Goal: Information Seeking & Learning: Learn about a topic

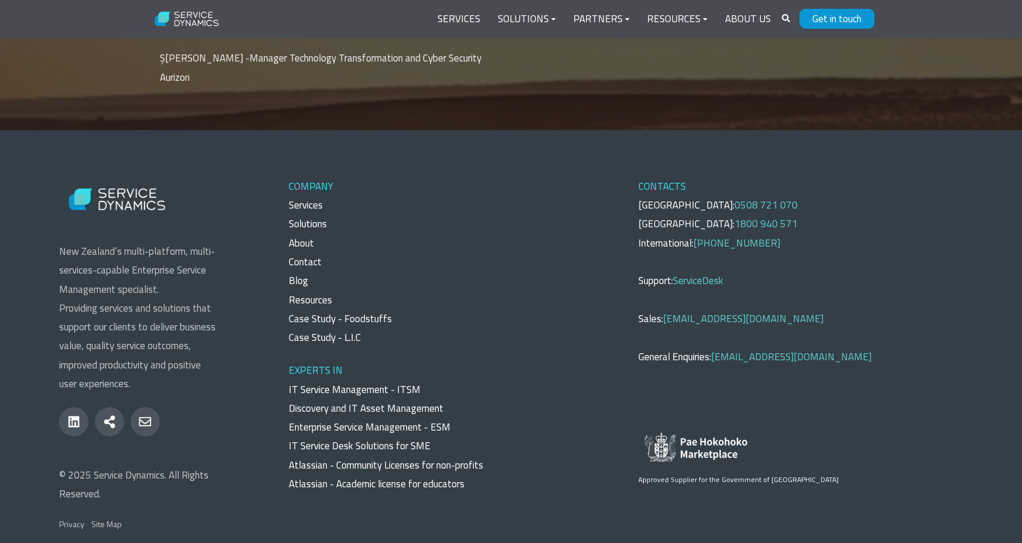
scroll to position [4303, 0]
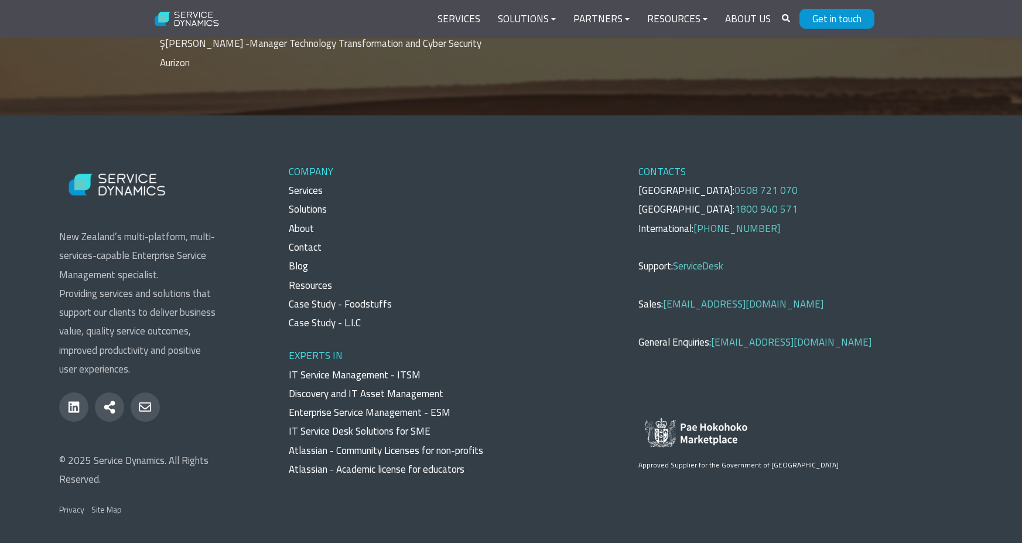
click at [359, 424] on link "IT Service Desk Solutions for SME" at bounding box center [360, 431] width 142 height 15
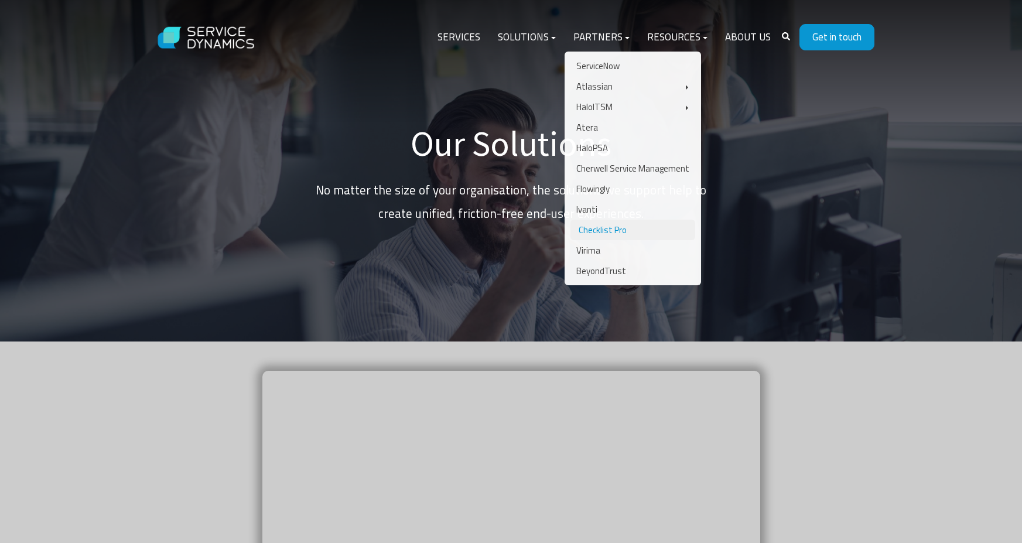
click at [619, 232] on link "Checklist Pro" at bounding box center [633, 230] width 125 height 21
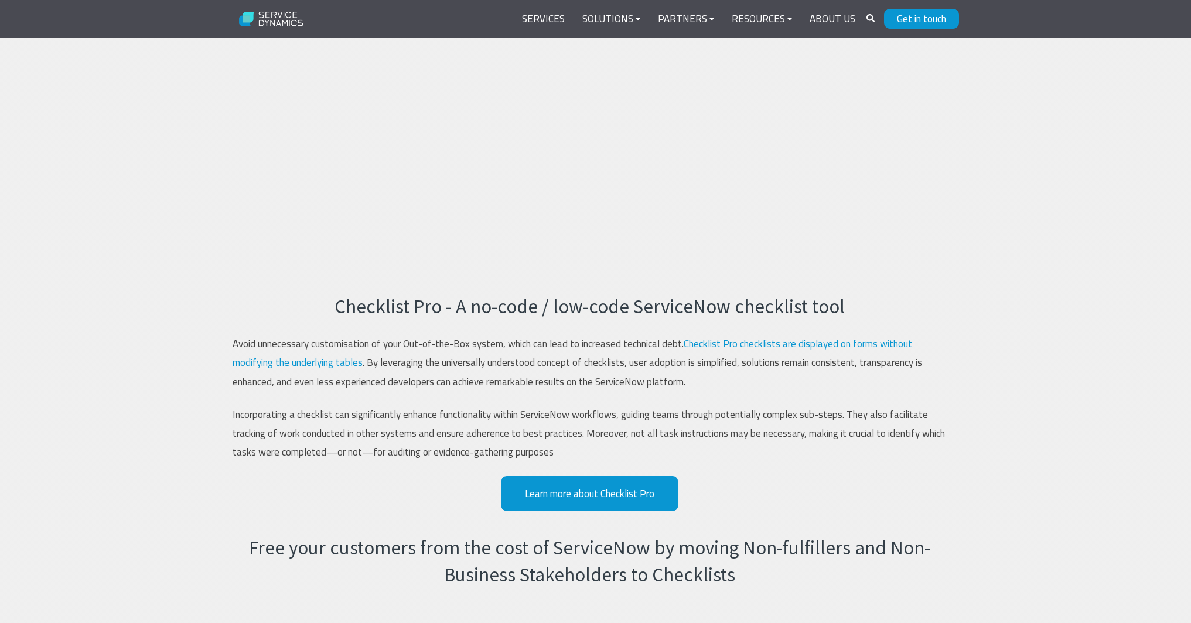
scroll to position [432, 0]
